Goal: Information Seeking & Learning: Learn about a topic

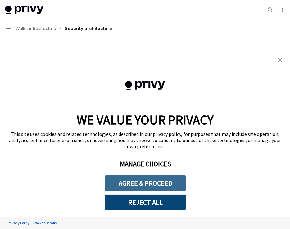
click at [165, 177] on button "AGREE & PROCEED" at bounding box center [145, 183] width 81 height 16
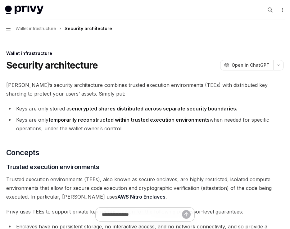
click at [176, 148] on h2 "​ Concepts" at bounding box center [145, 153] width 278 height 10
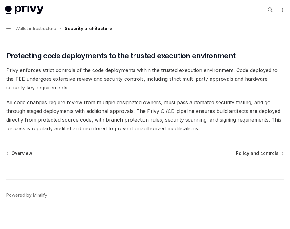
scroll to position [1289, 0]
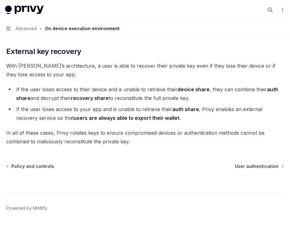
scroll to position [1777, 0]
click at [243, 170] on div at bounding box center [145, 181] width 278 height 23
click at [247, 164] on span "User authentication" at bounding box center [257, 167] width 44 height 6
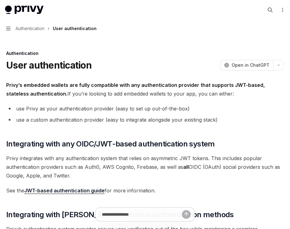
click at [225, 117] on li "use a custom authentication provider (easy to integrate alongside your existing…" at bounding box center [145, 120] width 278 height 9
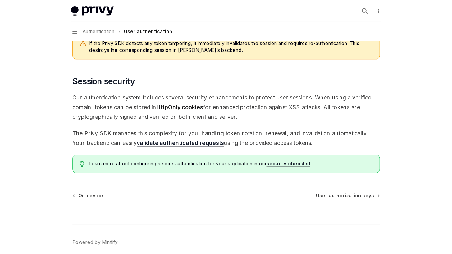
scroll to position [494, 0]
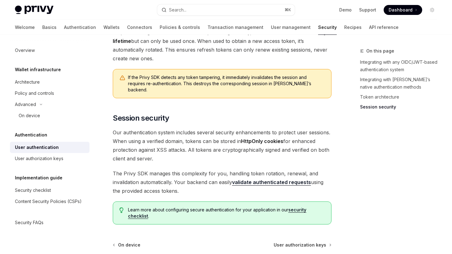
click at [276, 179] on link "validate authenticated requests" at bounding box center [271, 182] width 79 height 7
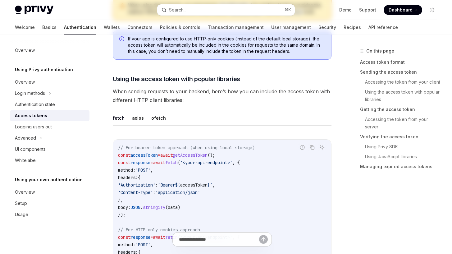
type textarea "*"
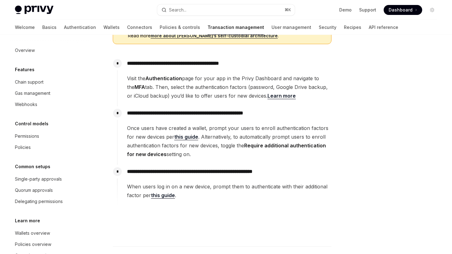
scroll to position [163, 0]
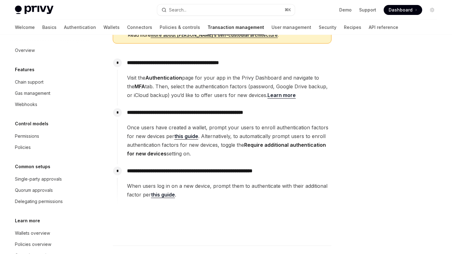
click at [175, 193] on span "When users log in on a new device, prompt them to authenticate with their addit…" at bounding box center [229, 189] width 204 height 17
click at [170, 193] on link "this guide" at bounding box center [163, 194] width 24 height 7
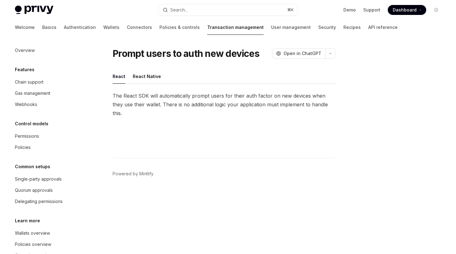
type textarea "*"
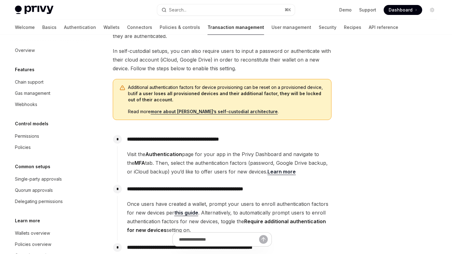
scroll to position [127, 0]
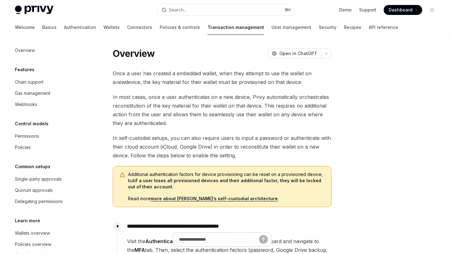
click at [254, 179] on strong "if a user loses all provisioned devices and their additional factor, they will …" at bounding box center [224, 183] width 193 height 11
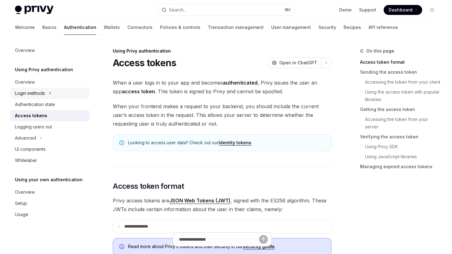
click at [53, 94] on div "Login methods" at bounding box center [49, 93] width 79 height 11
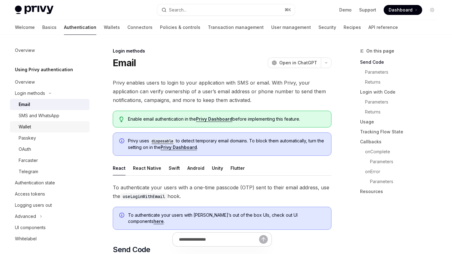
click at [44, 123] on div "Wallet" at bounding box center [52, 126] width 67 height 7
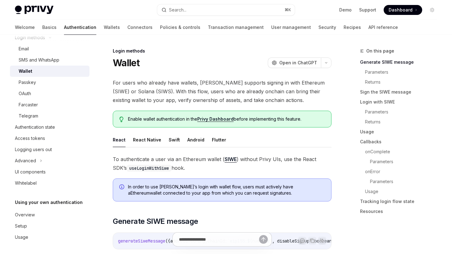
scroll to position [57, 0]
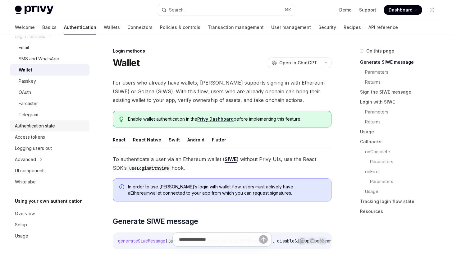
click at [58, 125] on div "Authentication state" at bounding box center [50, 125] width 71 height 7
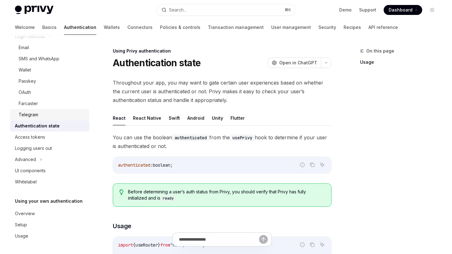
click at [56, 115] on div "Telegram" at bounding box center [52, 114] width 67 height 7
type textarea "*"
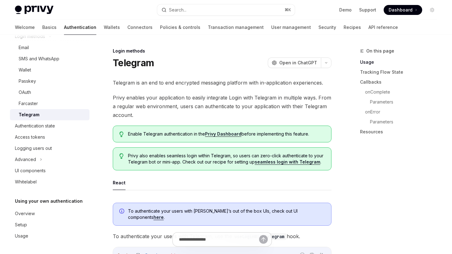
click at [224, 133] on link "Privy Dashboard" at bounding box center [223, 134] width 36 height 6
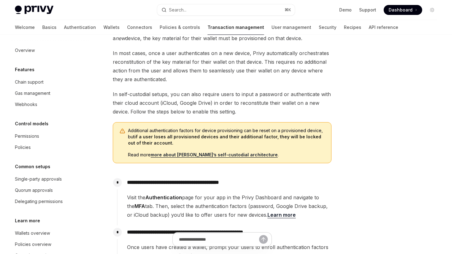
scroll to position [65, 0]
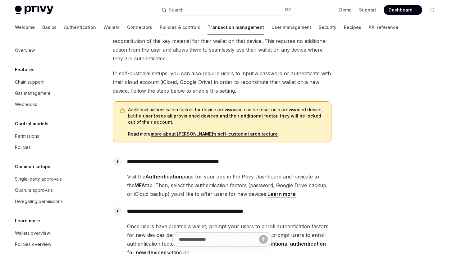
click at [222, 133] on link "more about Privy’s self-custodial architecture" at bounding box center [214, 134] width 127 height 6
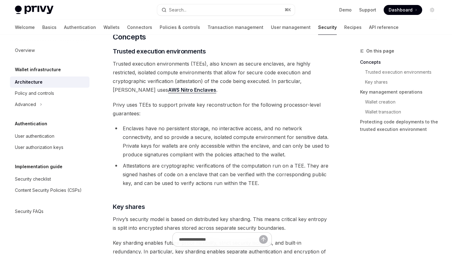
scroll to position [126, 0]
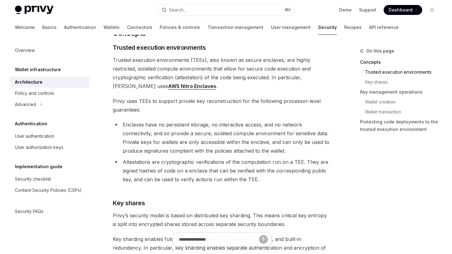
type textarea "*"
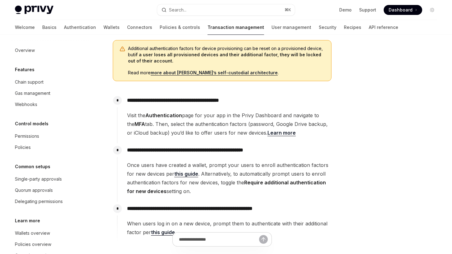
scroll to position [65, 0]
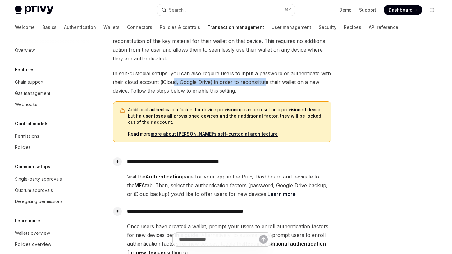
drag, startPoint x: 244, startPoint y: 84, endPoint x: 284, endPoint y: 85, distance: 39.8
click at [279, 85] on span "In self-custodial setups, you can also require users to input a password or aut…" at bounding box center [222, 82] width 219 height 26
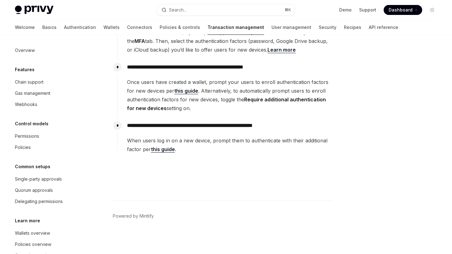
scroll to position [209, 0]
click at [187, 141] on span "When users log in on a new device, prompt them to authenticate with their addit…" at bounding box center [229, 144] width 204 height 17
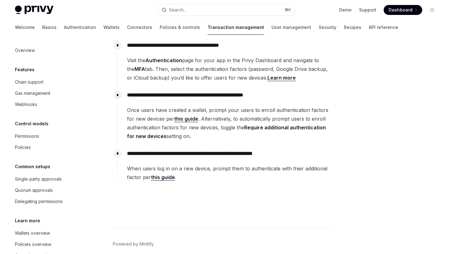
scroll to position [172, 0]
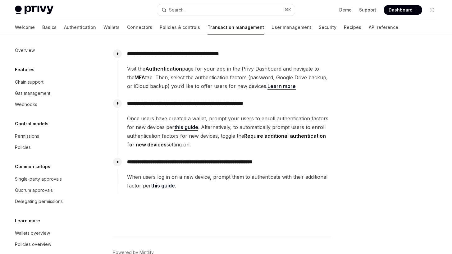
click at [228, 107] on p "**********" at bounding box center [229, 103] width 204 height 9
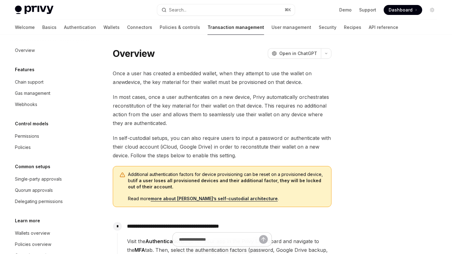
scroll to position [0, 0]
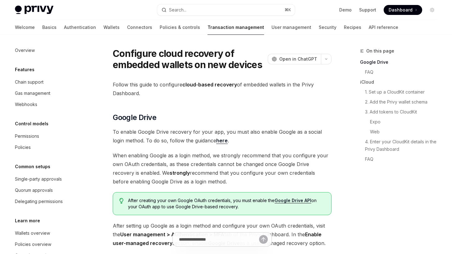
click at [216, 143] on link "here" at bounding box center [221, 140] width 11 height 7
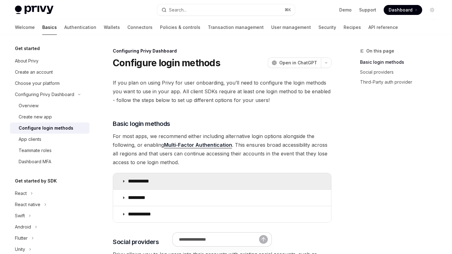
click at [152, 186] on summary "**********" at bounding box center [222, 181] width 218 height 16
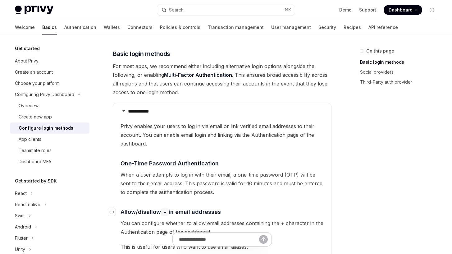
scroll to position [69, 0]
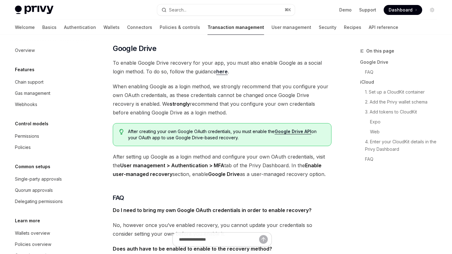
type textarea "*"
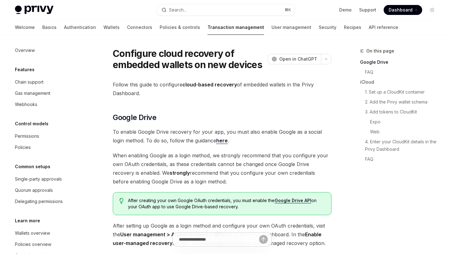
click at [235, 158] on span "When enabling Google as a login method, we strongly recommend that you configur…" at bounding box center [222, 168] width 219 height 35
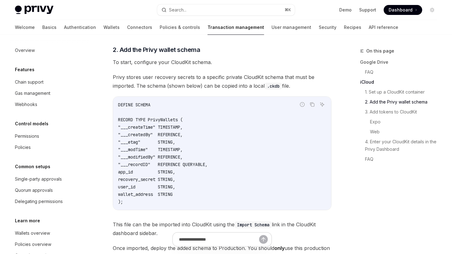
scroll to position [598, 0]
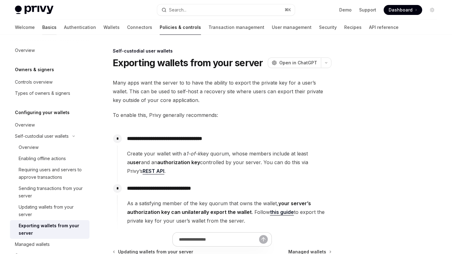
click at [42, 25] on link "Basics" at bounding box center [49, 27] width 14 height 15
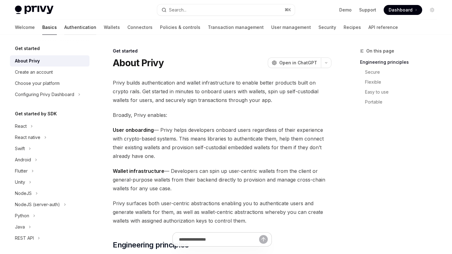
click at [64, 28] on link "Authentication" at bounding box center [80, 27] width 32 height 15
type textarea "*"
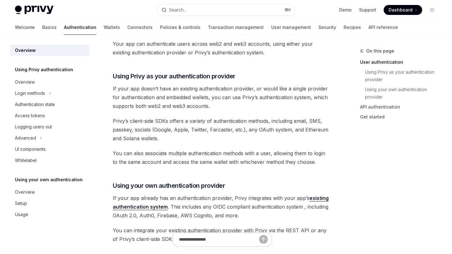
scroll to position [182, 0]
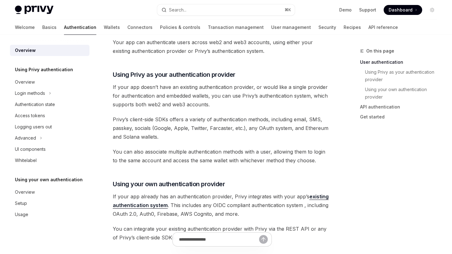
click at [409, 13] on span "Dashboard" at bounding box center [400, 10] width 24 height 6
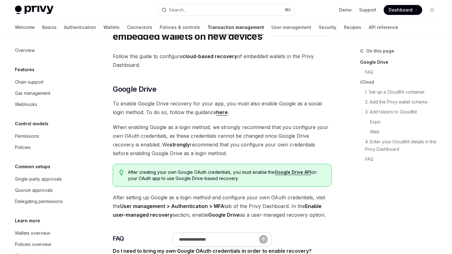
scroll to position [27, 0]
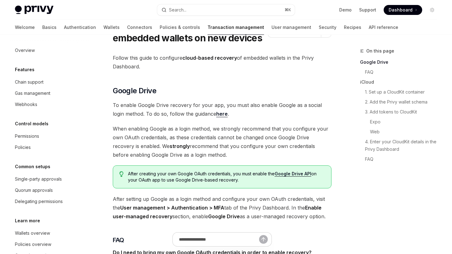
click at [408, 9] on span "Dashboard" at bounding box center [400, 10] width 24 height 6
click at [401, 11] on span "Dashboard" at bounding box center [400, 10] width 24 height 6
click at [413, 11] on span at bounding box center [403, 10] width 39 height 10
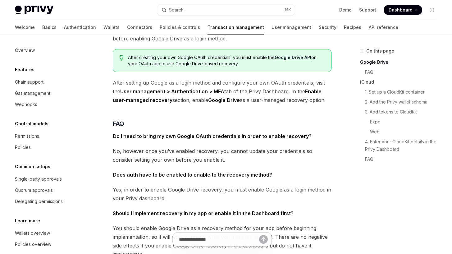
scroll to position [140, 0]
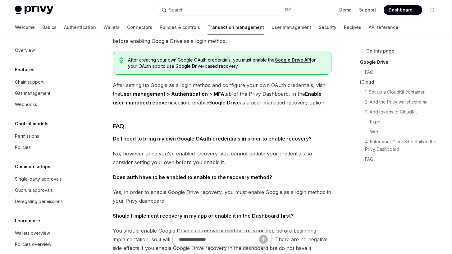
click at [404, 3] on div "Privy Docs home page Search... ⌘ K Demo Support Dashboard Dashboard Search..." at bounding box center [226, 10] width 422 height 20
click at [403, 9] on span "Dashboard" at bounding box center [400, 10] width 24 height 6
click at [56, 6] on div "Privy Docs home page" at bounding box center [83, 10] width 137 height 9
click at [44, 7] on img at bounding box center [34, 10] width 39 height 9
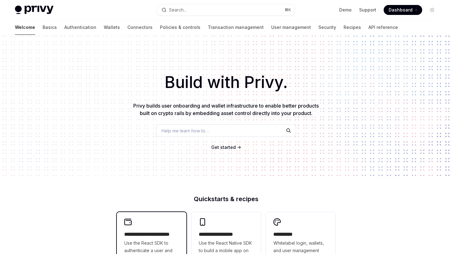
click at [176, 233] on h2 "**********" at bounding box center [151, 233] width 55 height 7
type textarea "*"
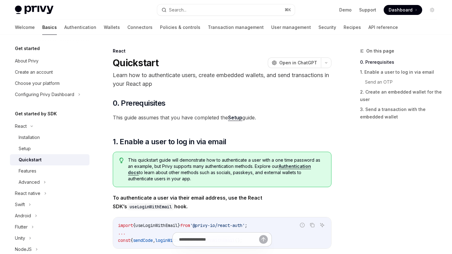
click at [396, 18] on div "Privy Docs home page Search... ⌘ K Demo Support Dashboard Dashboard Search..." at bounding box center [226, 10] width 422 height 20
click at [398, 13] on span "Dashboard" at bounding box center [400, 10] width 24 height 6
click at [348, 9] on link "Demo" at bounding box center [345, 10] width 12 height 6
